Goal: Information Seeking & Learning: Learn about a topic

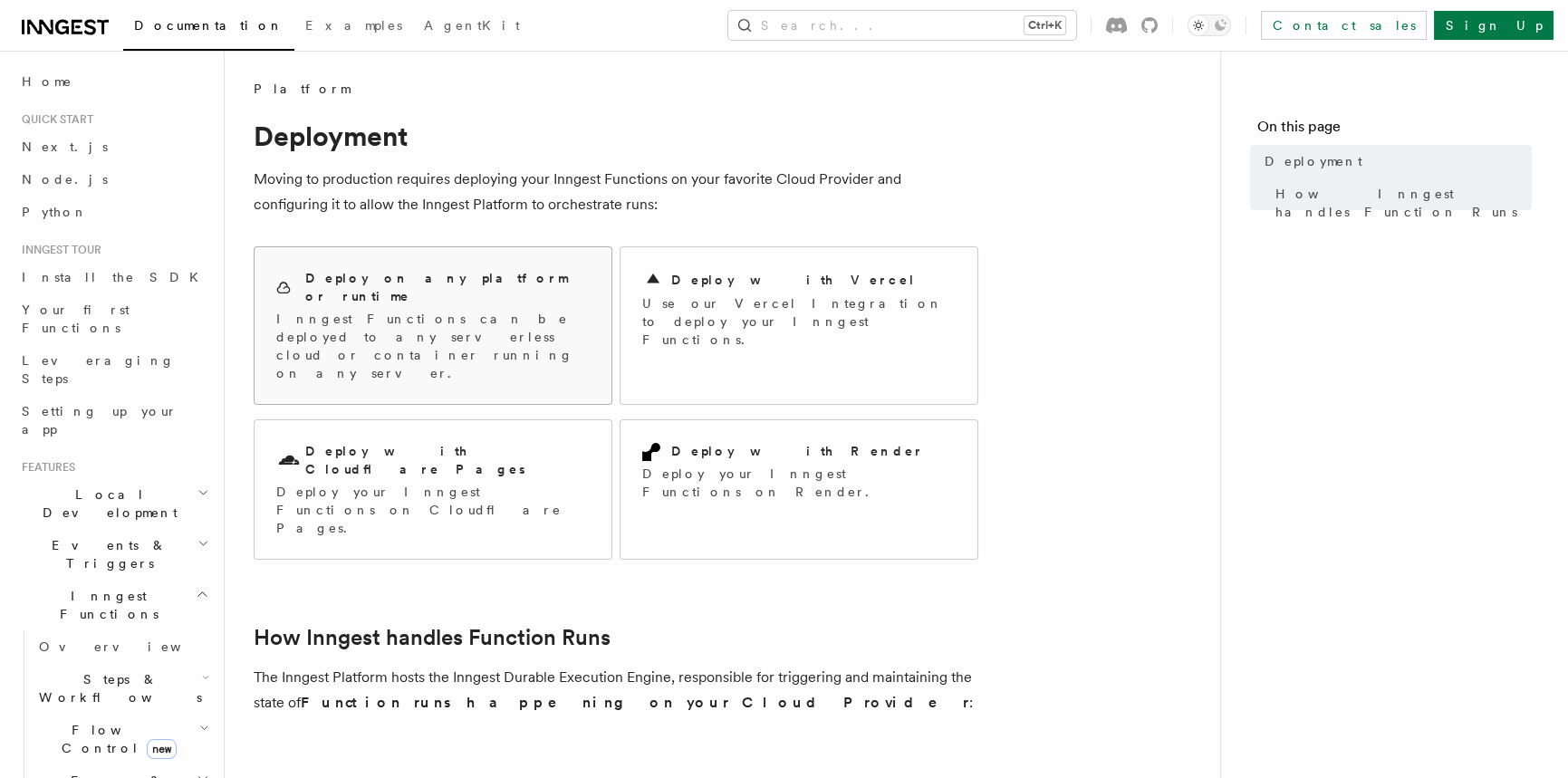
click at [394, 281] on h2 "Deploy on any platform or runtime" at bounding box center [447, 288] width 285 height 36
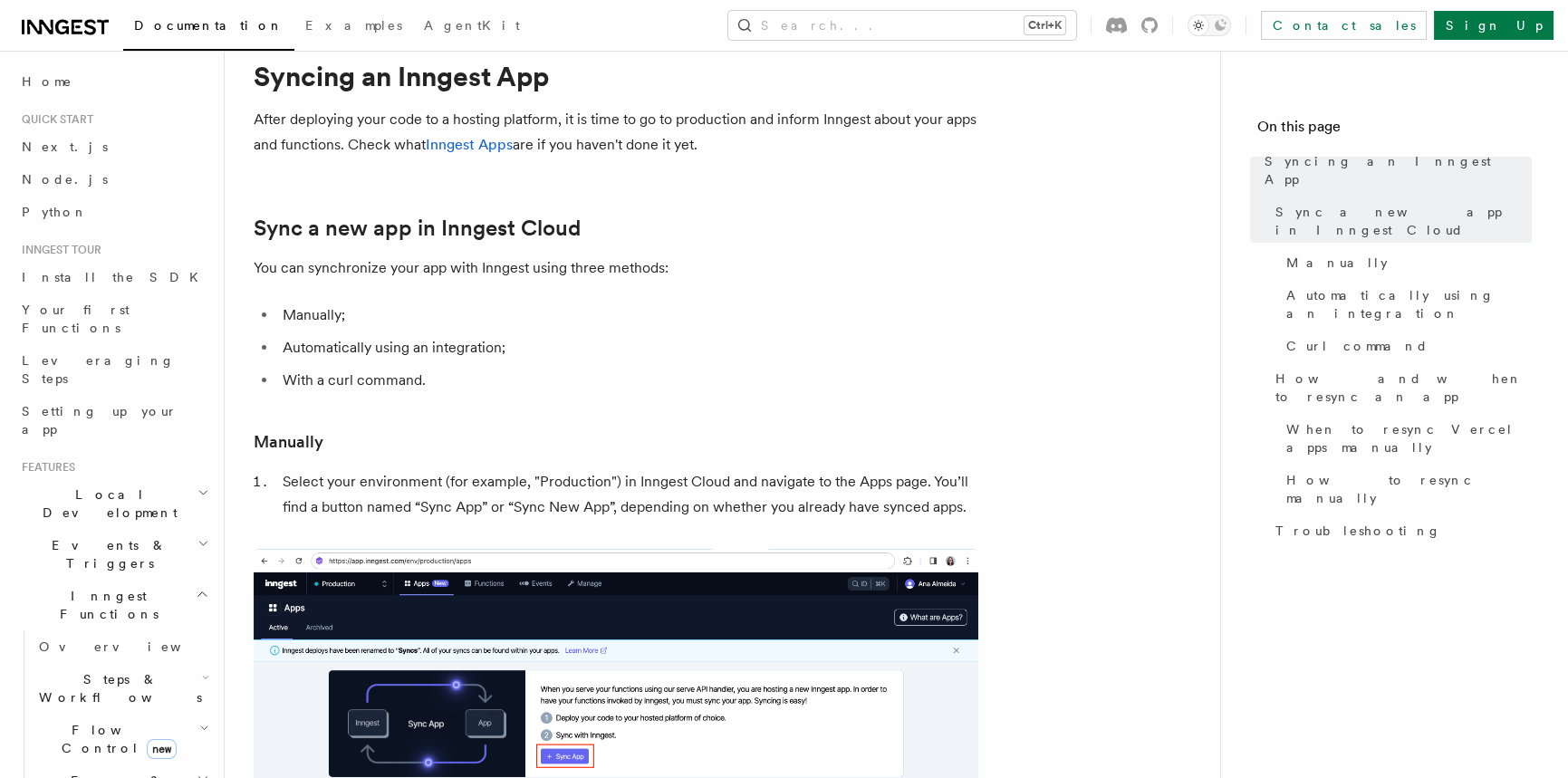
scroll to position [57, 0]
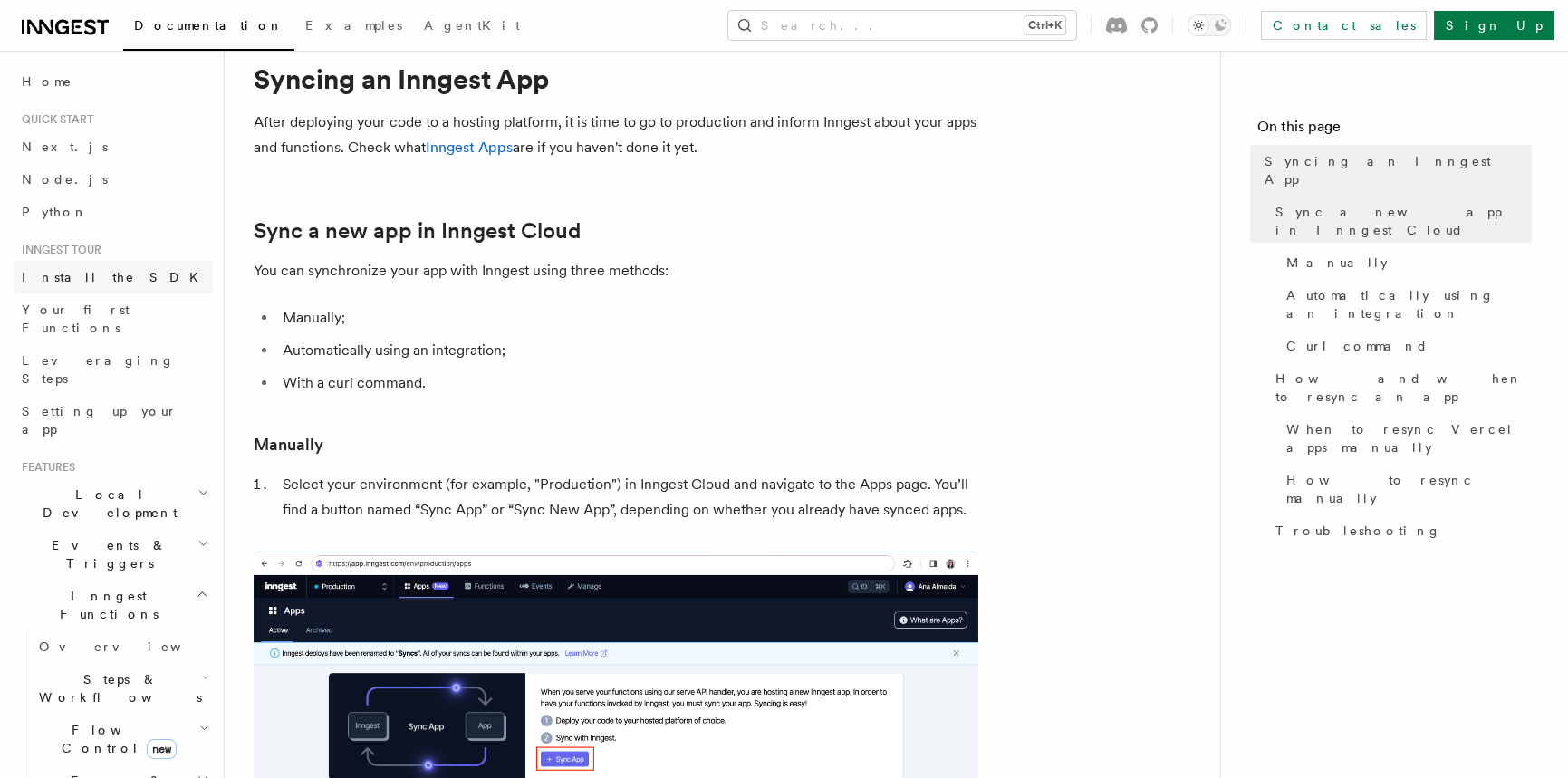
click at [121, 274] on link "Install the SDK" at bounding box center [114, 277] width 199 height 32
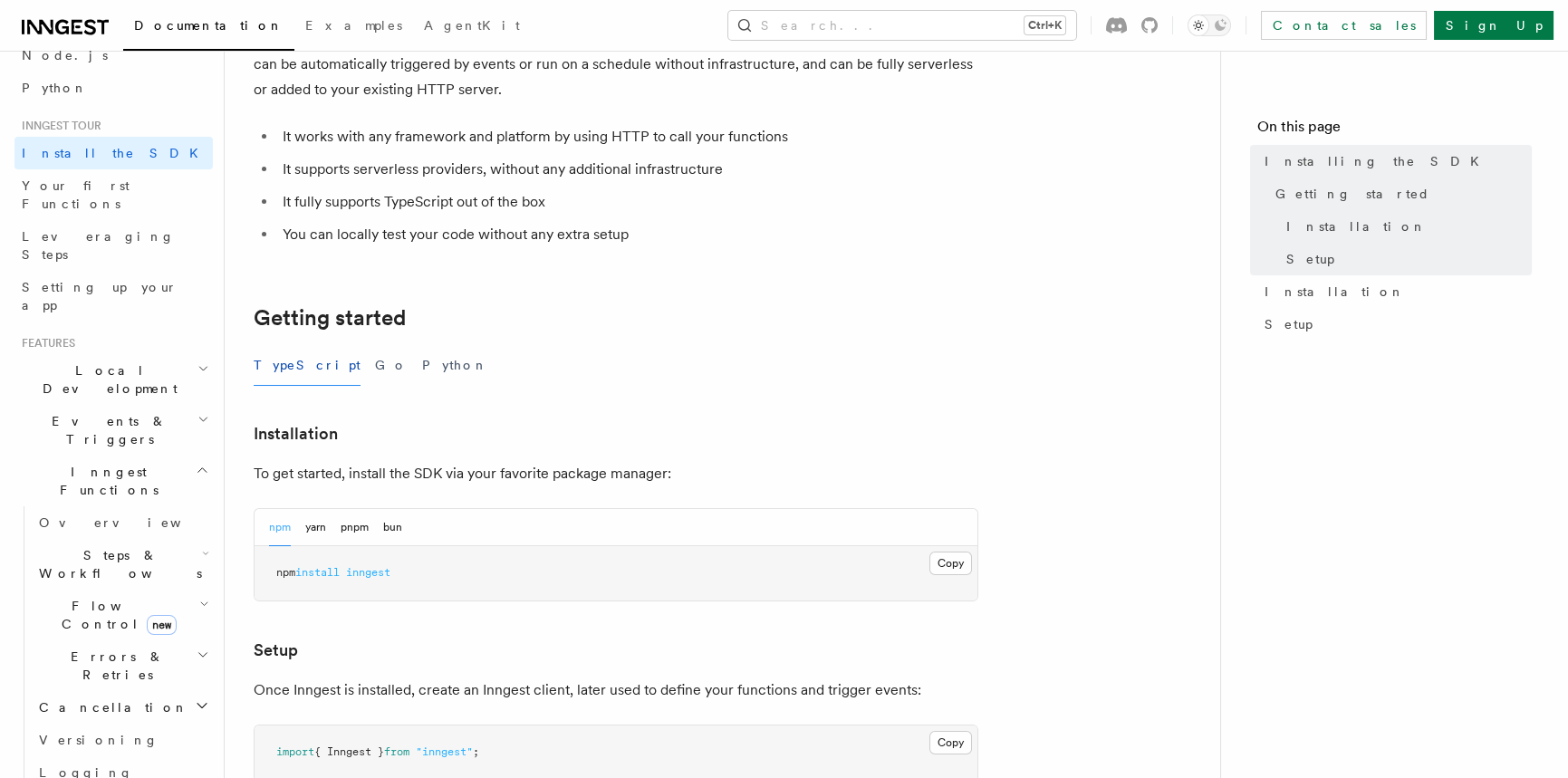
scroll to position [127, 0]
click at [199, 465] on icon "button" at bounding box center [203, 467] width 9 height 5
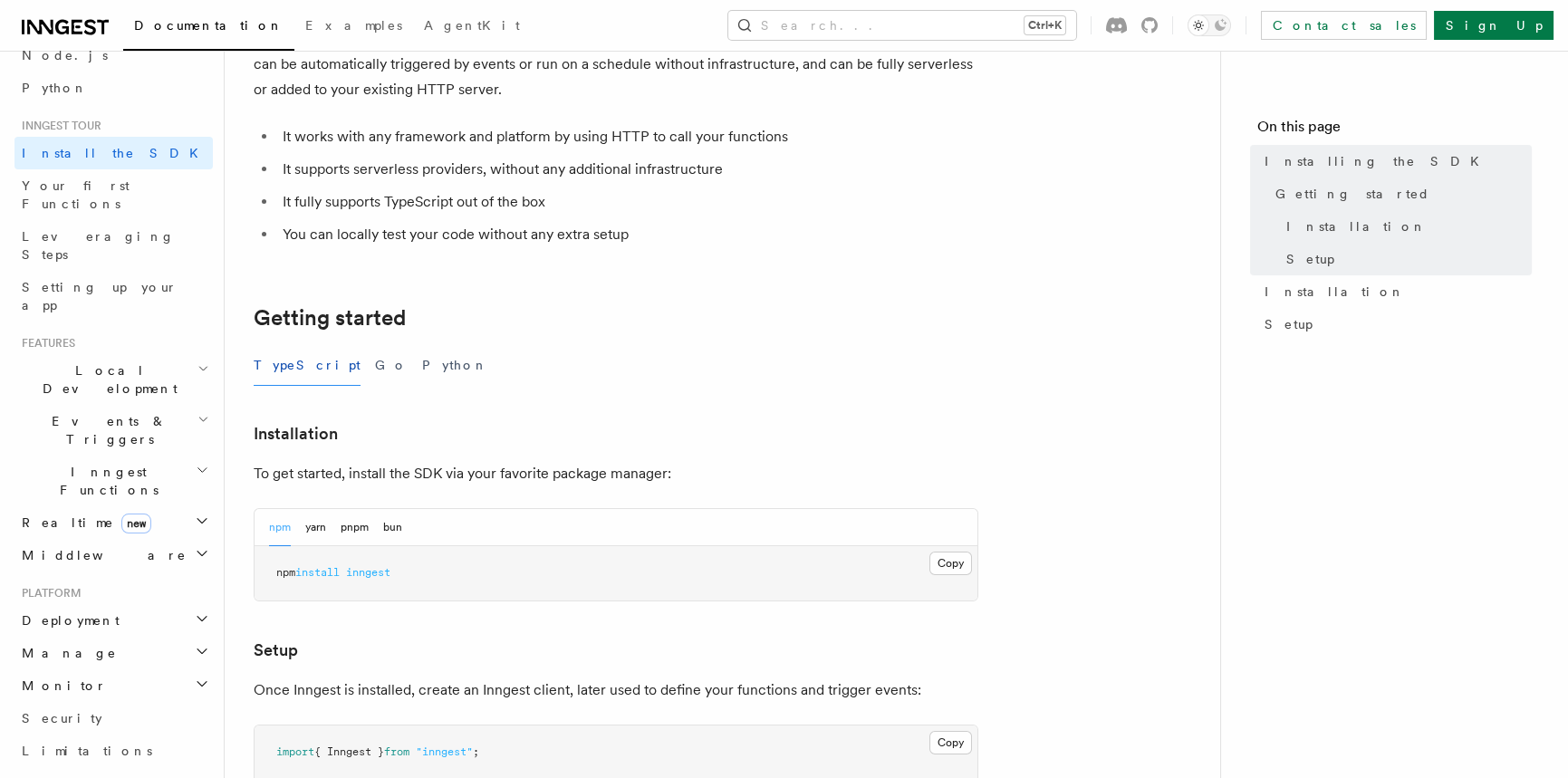
scroll to position [110, 0]
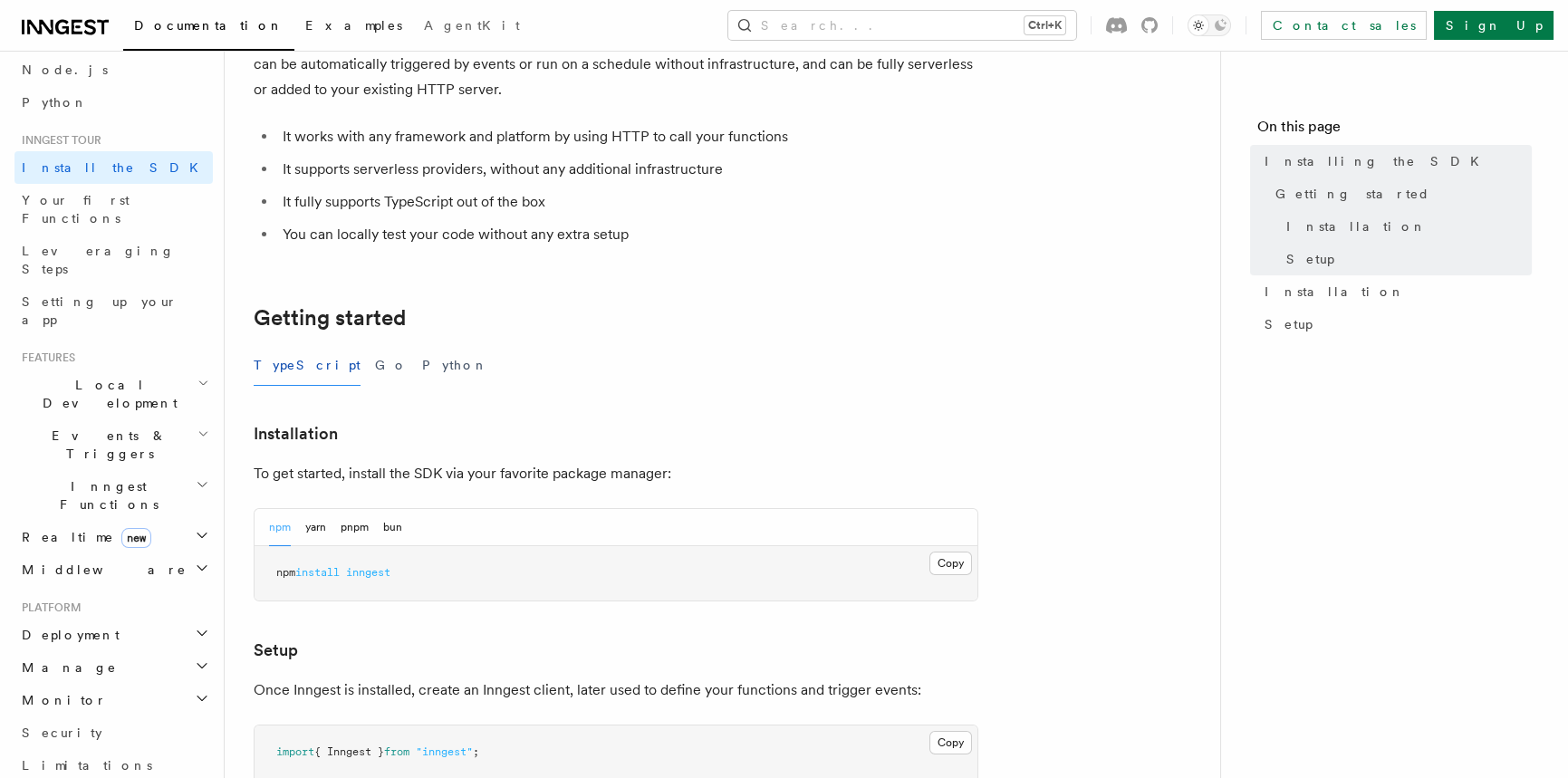
click at [305, 31] on span "Examples" at bounding box center [353, 25] width 97 height 14
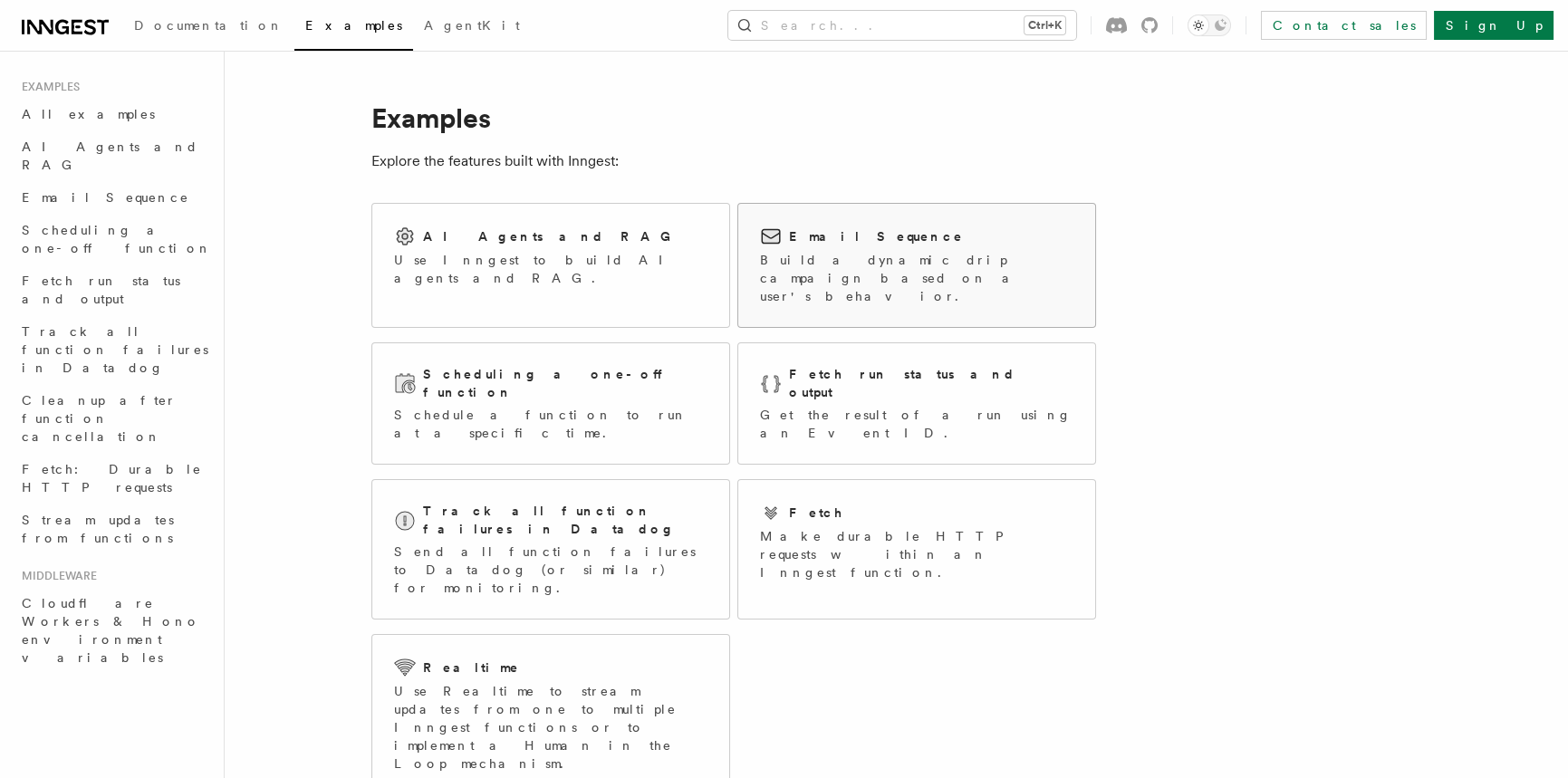
click at [807, 247] on div "Email Sequence" at bounding box center [916, 236] width 313 height 22
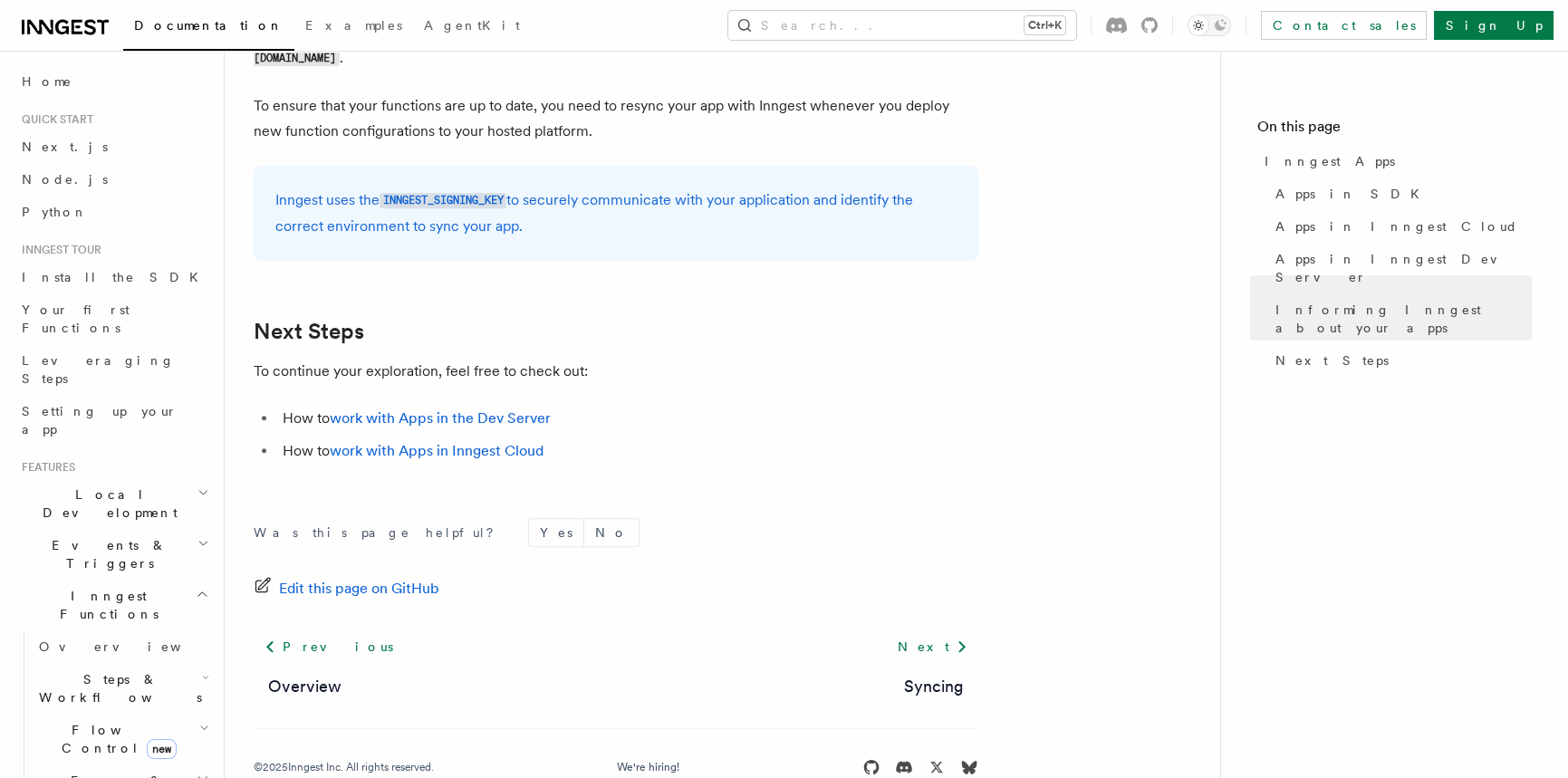
scroll to position [2963, 0]
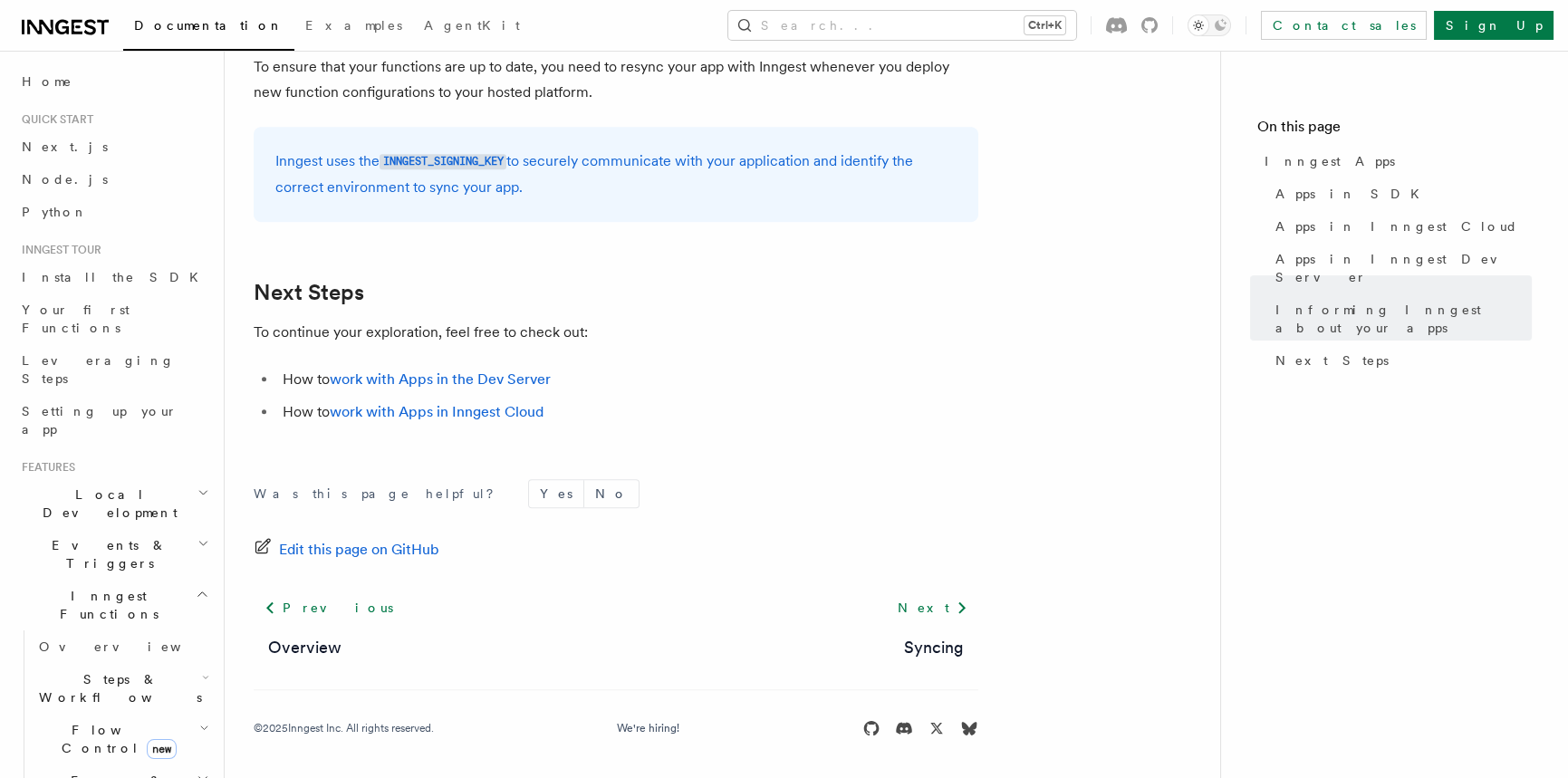
click at [64, 31] on icon at bounding box center [62, 27] width 13 height 14
